Goal: Task Accomplishment & Management: Use online tool/utility

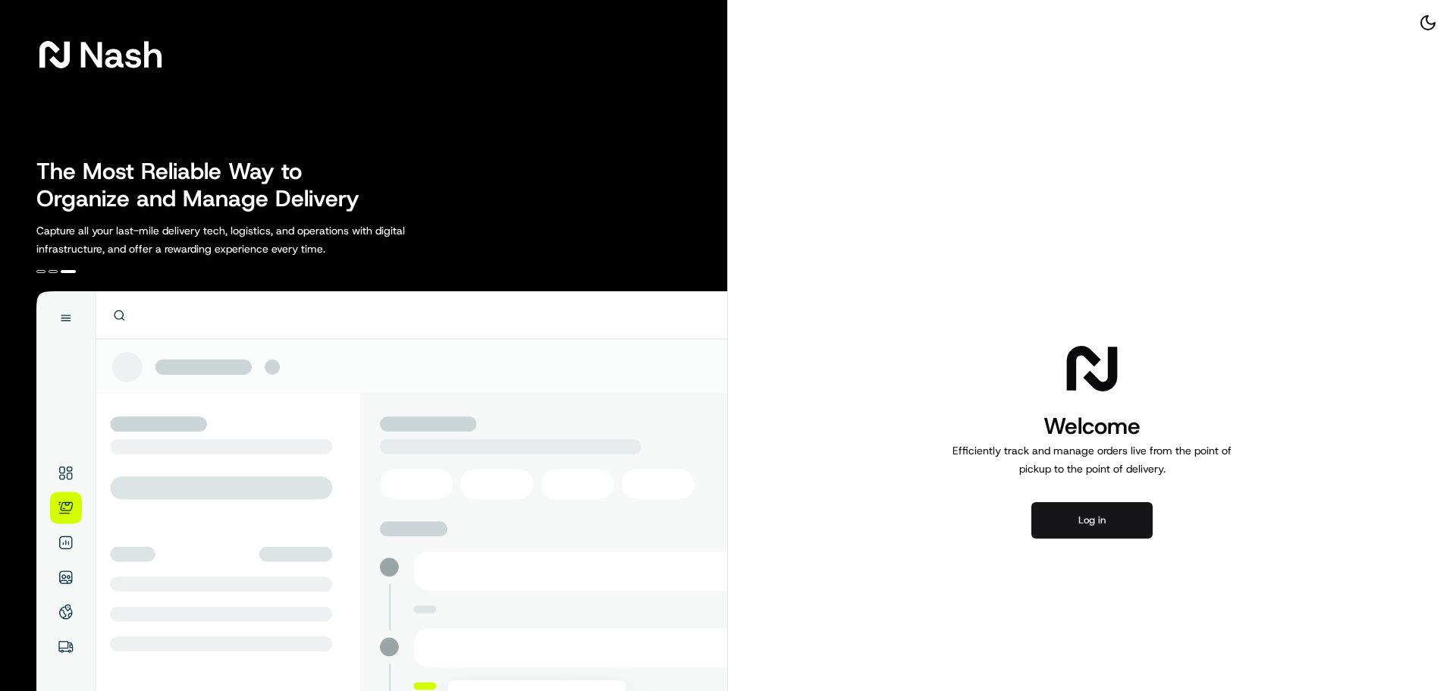
click at [1097, 516] on button "Log in" at bounding box center [1092, 520] width 121 height 36
